Goal: Task Accomplishment & Management: Manage account settings

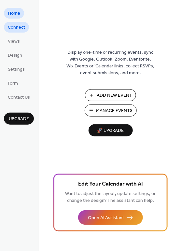
click at [21, 28] on span "Connect" at bounding box center [16, 27] width 17 height 7
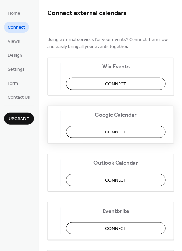
click at [112, 136] on span "Connect" at bounding box center [116, 132] width 21 height 7
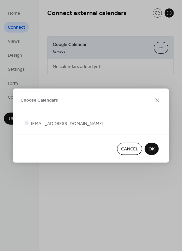
click at [151, 149] on span "OK" at bounding box center [152, 149] width 6 height 7
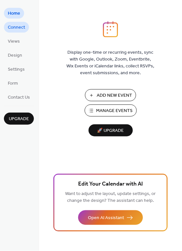
click at [21, 27] on span "Connect" at bounding box center [16, 27] width 17 height 7
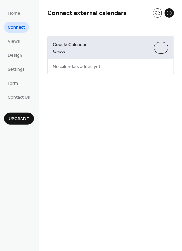
click at [163, 48] on button "Choose Calendars" at bounding box center [161, 48] width 14 height 12
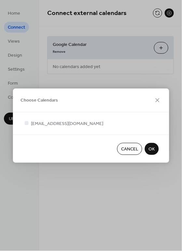
click at [153, 149] on span "OK" at bounding box center [152, 149] width 6 height 7
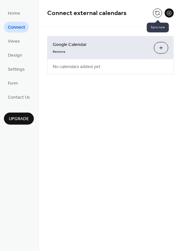
click at [157, 12] on button at bounding box center [157, 12] width 9 height 9
click at [159, 11] on button at bounding box center [157, 12] width 9 height 9
click at [156, 14] on button at bounding box center [157, 12] width 9 height 9
click at [171, 13] on button at bounding box center [169, 12] width 9 height 9
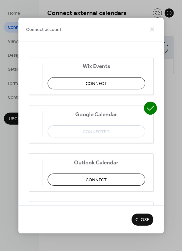
click at [141, 221] on span "Close" at bounding box center [142, 220] width 14 height 7
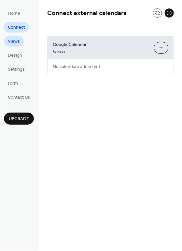
click at [17, 42] on span "Views" at bounding box center [14, 41] width 12 height 7
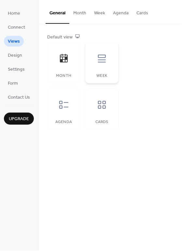
click at [102, 69] on div "Week" at bounding box center [101, 62] width 33 height 41
click at [68, 119] on div "Agenda" at bounding box center [63, 109] width 33 height 41
click at [103, 110] on div at bounding box center [102, 105] width 20 height 20
click at [67, 65] on div at bounding box center [64, 59] width 20 height 20
click at [19, 15] on span "Home" at bounding box center [14, 13] width 12 height 7
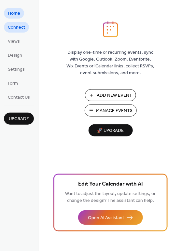
click at [12, 26] on span "Connect" at bounding box center [16, 27] width 17 height 7
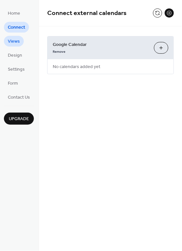
click at [12, 42] on span "Views" at bounding box center [14, 41] width 12 height 7
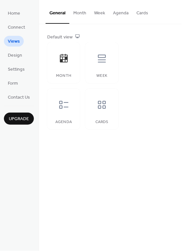
click at [10, 61] on ul "Home Connect Views Design Settings Form Contact Us" at bounding box center [19, 55] width 30 height 95
click at [11, 58] on span "Design" at bounding box center [15, 55] width 14 height 7
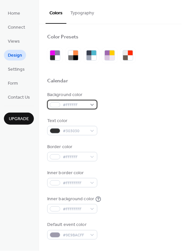
click at [92, 107] on div "#FFFFFF" at bounding box center [72, 104] width 50 height 9
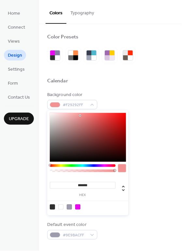
type input "*******"
click at [80, 116] on div at bounding box center [88, 137] width 76 height 49
click at [14, 69] on span "Settings" at bounding box center [16, 69] width 17 height 7
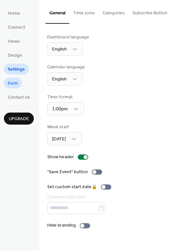
click at [12, 84] on span "Form" at bounding box center [13, 83] width 10 height 7
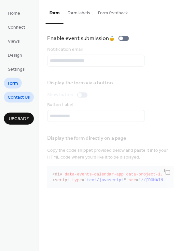
click at [11, 96] on span "Contact Us" at bounding box center [19, 97] width 22 height 7
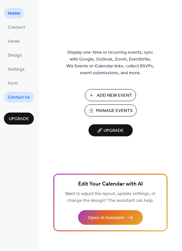
click at [25, 96] on span "Contact Us" at bounding box center [19, 97] width 22 height 7
click at [21, 27] on span "Connect" at bounding box center [16, 27] width 17 height 7
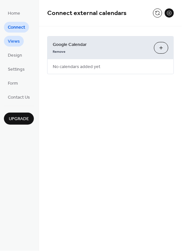
click at [18, 41] on span "Views" at bounding box center [14, 41] width 12 height 7
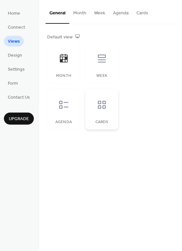
click at [93, 109] on div at bounding box center [102, 105] width 20 height 20
click at [64, 110] on div at bounding box center [64, 105] width 20 height 20
click at [62, 65] on div at bounding box center [64, 59] width 20 height 20
click at [18, 56] on span "Design" at bounding box center [15, 55] width 14 height 7
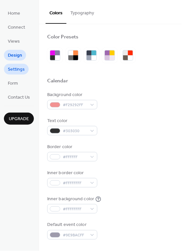
click at [12, 69] on span "Settings" at bounding box center [16, 69] width 17 height 7
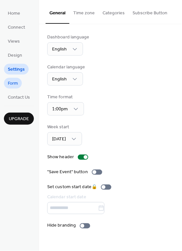
click at [13, 80] on span "Form" at bounding box center [13, 83] width 10 height 7
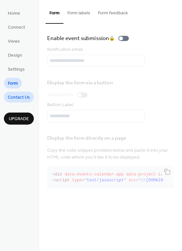
click at [26, 99] on span "Contact Us" at bounding box center [19, 97] width 22 height 7
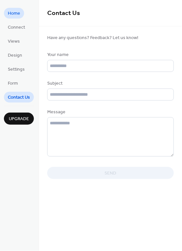
click at [20, 15] on span "Home" at bounding box center [14, 13] width 12 height 7
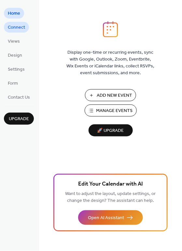
click at [20, 28] on span "Connect" at bounding box center [16, 27] width 17 height 7
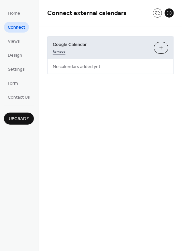
click at [59, 53] on link "Remove" at bounding box center [59, 51] width 13 height 7
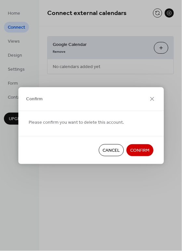
click at [140, 152] on span "Confirm" at bounding box center [139, 150] width 19 height 7
